Goal: Navigation & Orientation: Find specific page/section

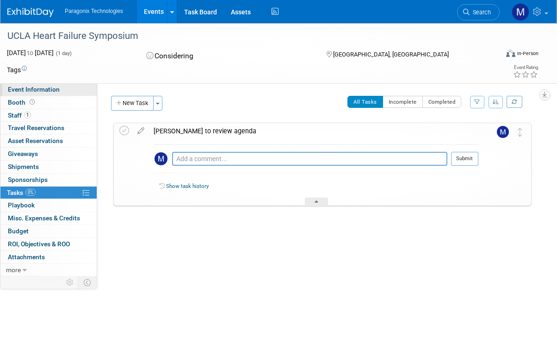
click at [39, 90] on span "Event Information" at bounding box center [34, 89] width 52 height 7
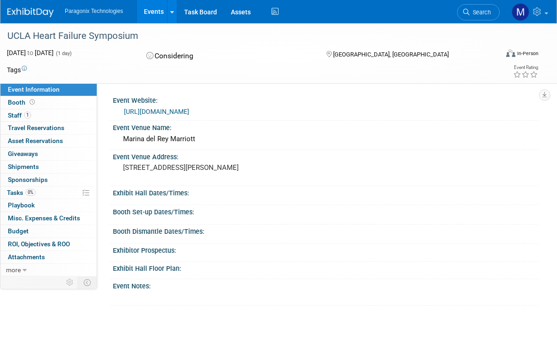
click at [148, 12] on link "Events" at bounding box center [154, 11] width 34 height 23
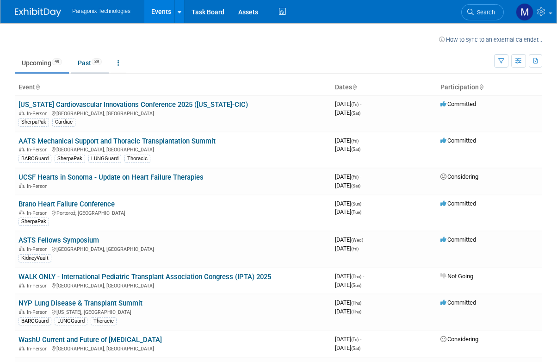
click at [86, 61] on link "Past 89" at bounding box center [90, 63] width 38 height 18
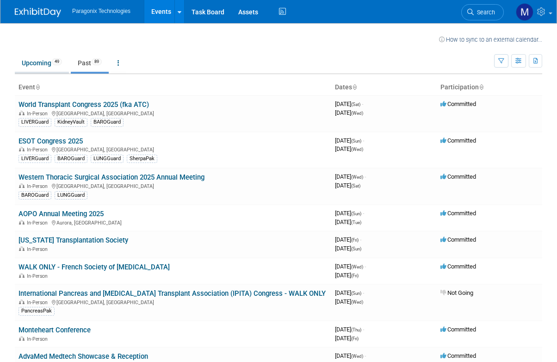
click at [32, 62] on link "Upcoming 49" at bounding box center [42, 63] width 54 height 18
